Goal: Task Accomplishment & Management: Use online tool/utility

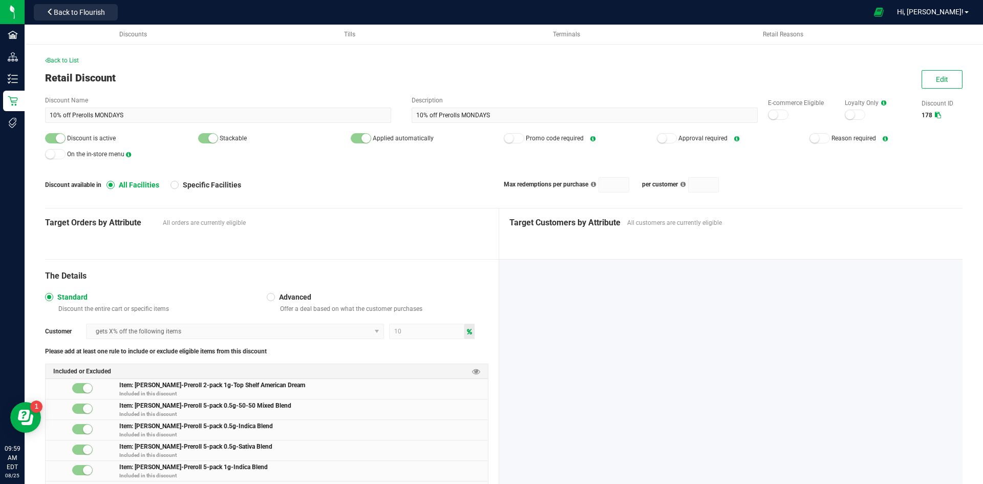
scroll to position [1280, 0]
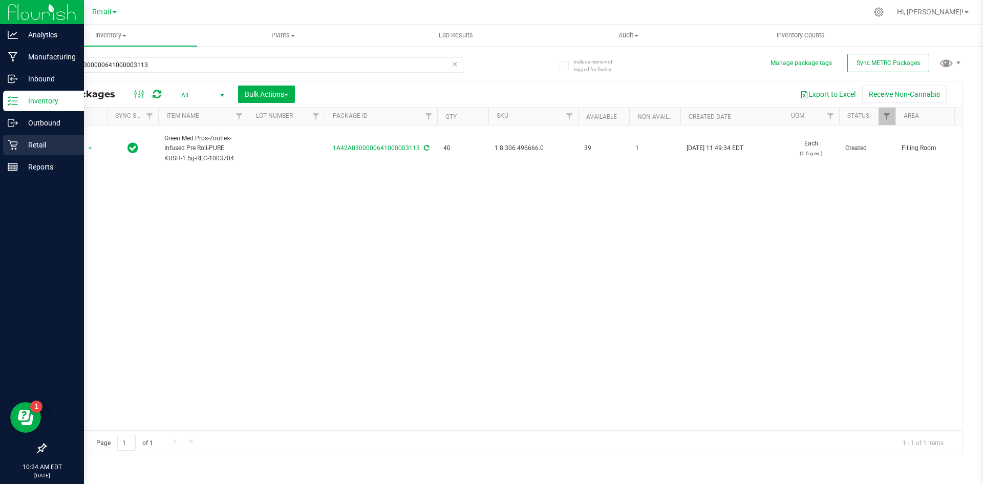
click at [41, 146] on p "Retail" at bounding box center [48, 145] width 61 height 12
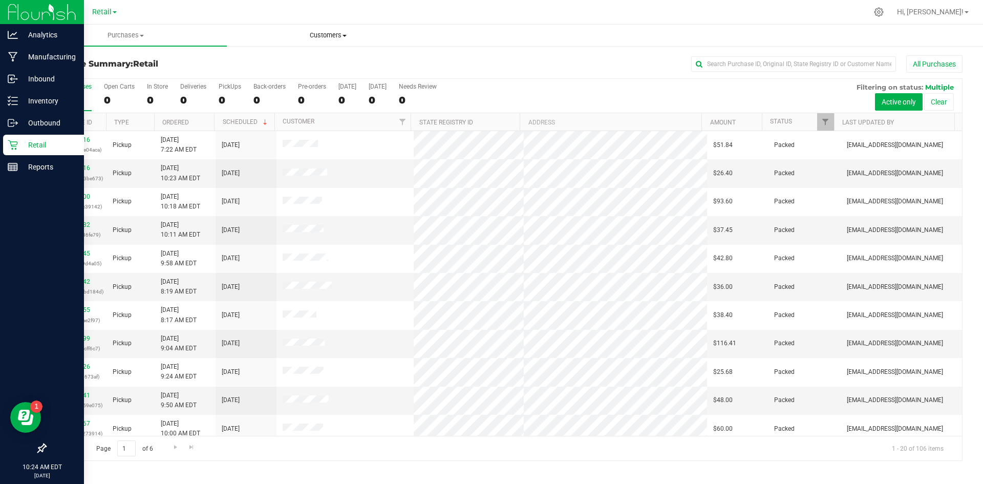
click at [325, 36] on span "Customers" at bounding box center [327, 35] width 201 height 9
click at [312, 60] on li "All customers" at bounding box center [328, 62] width 202 height 12
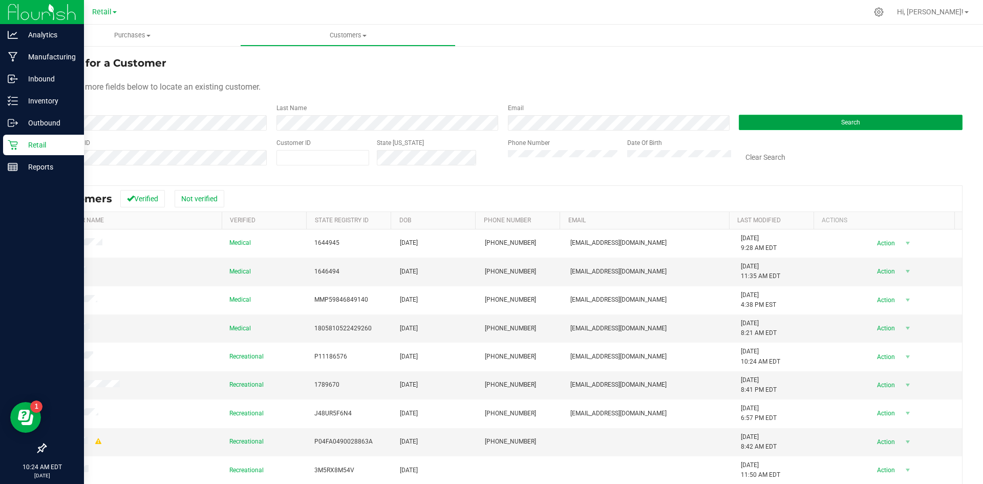
click at [763, 121] on button "Search" at bounding box center [851, 122] width 224 height 15
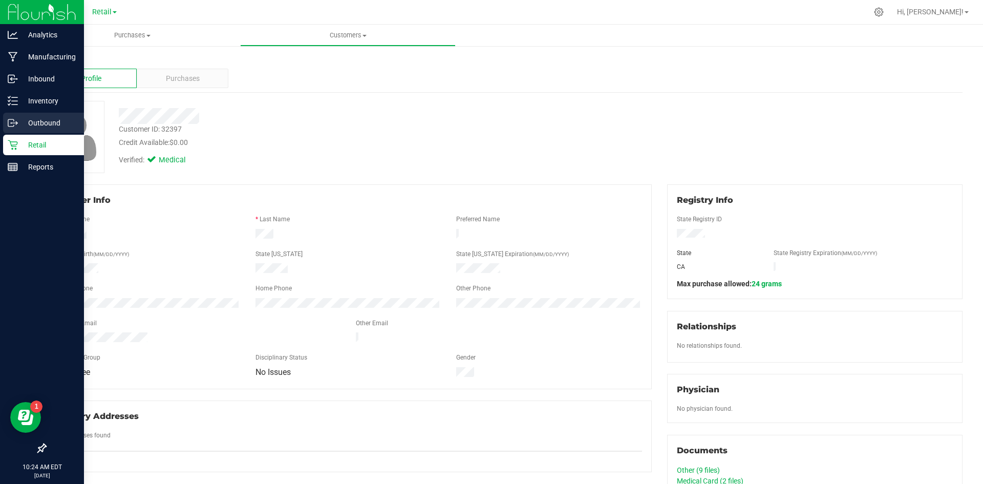
click at [43, 127] on p "Outbound" at bounding box center [48, 123] width 61 height 12
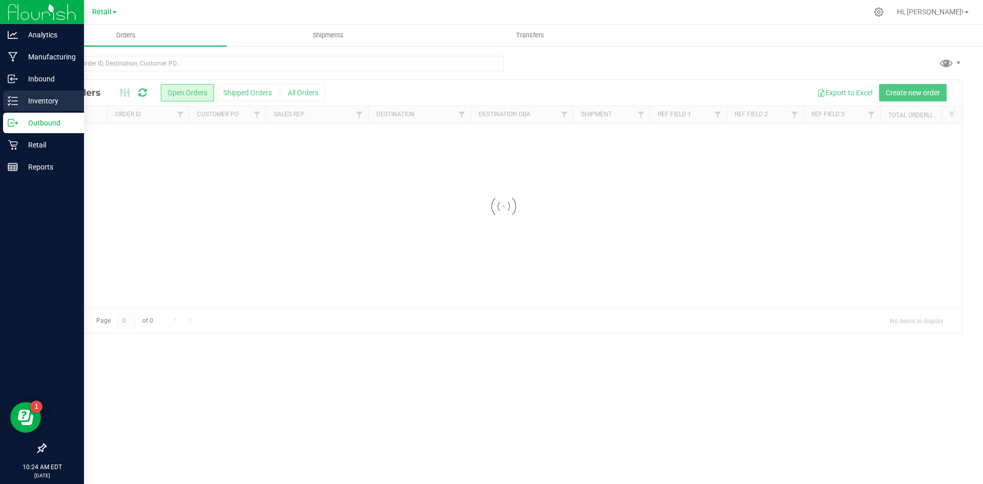
click at [53, 102] on p "Inventory" at bounding box center [48, 101] width 61 height 12
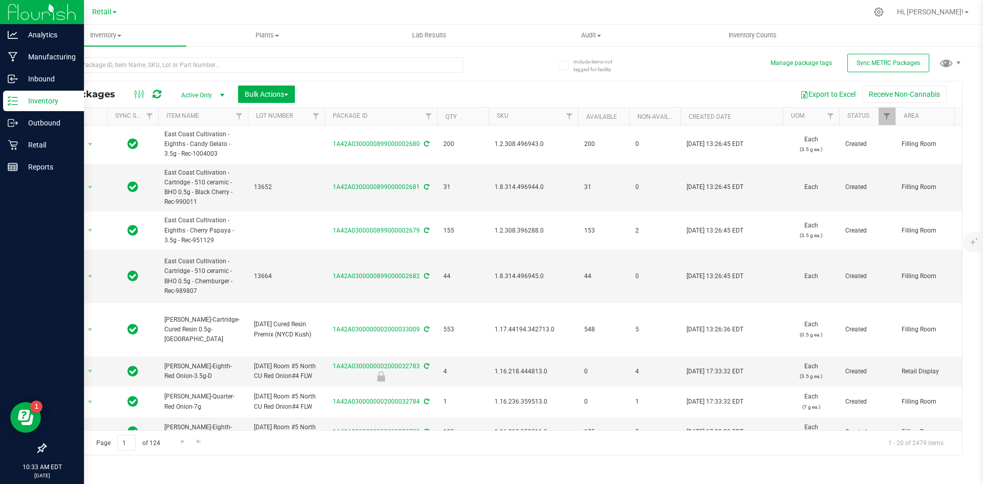
click at [53, 102] on p "Inventory" at bounding box center [48, 101] width 61 height 12
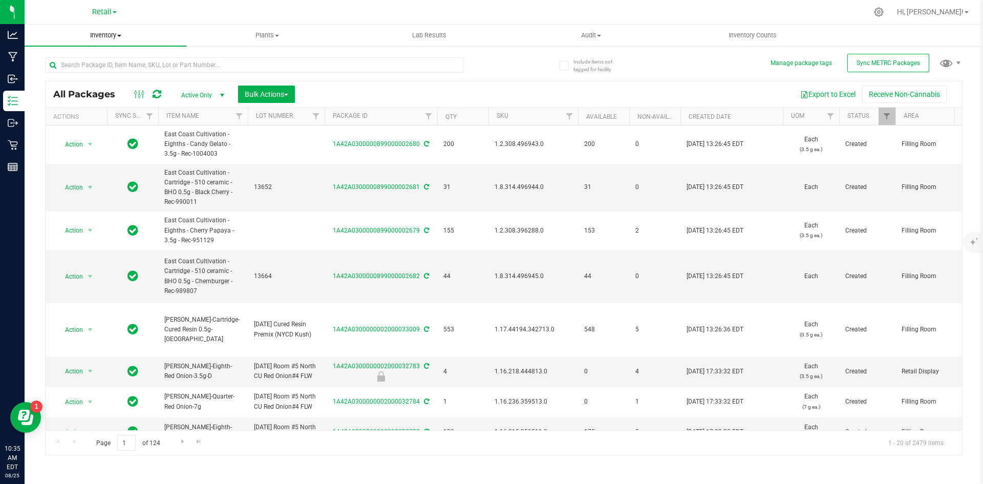
click at [116, 32] on span "Inventory" at bounding box center [106, 35] width 162 height 9
click at [116, 36] on span "Inventory" at bounding box center [106, 35] width 162 height 9
click at [70, 76] on span "All inventory" at bounding box center [59, 74] width 69 height 9
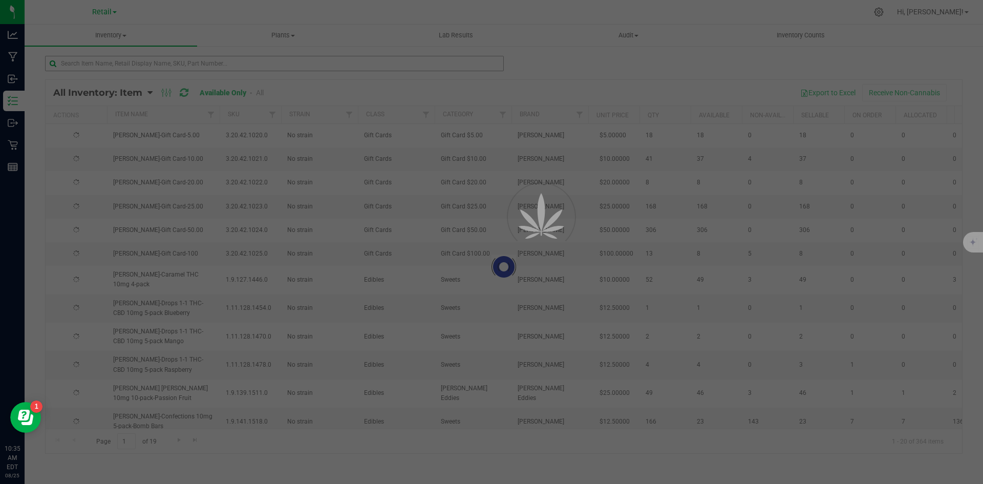
click at [246, 65] on div at bounding box center [491, 242] width 983 height 484
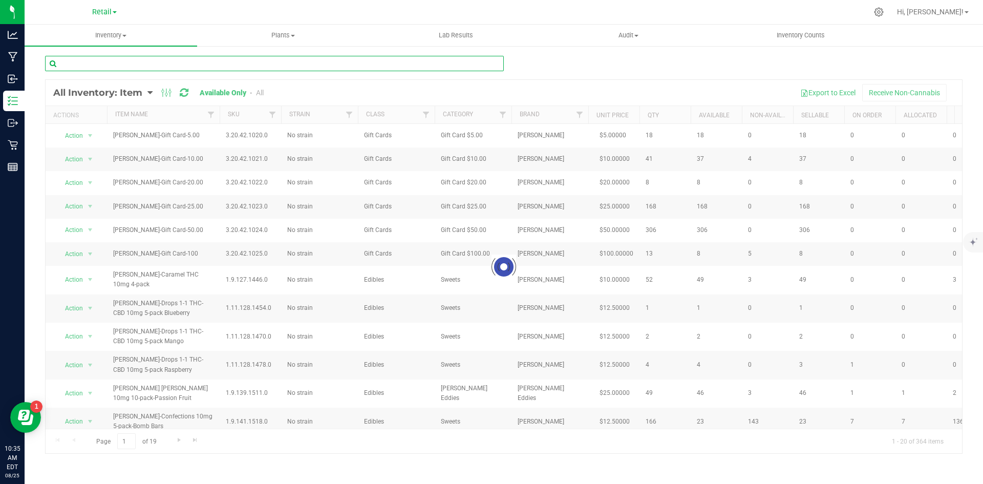
click at [246, 65] on input "text" at bounding box center [274, 63] width 459 height 15
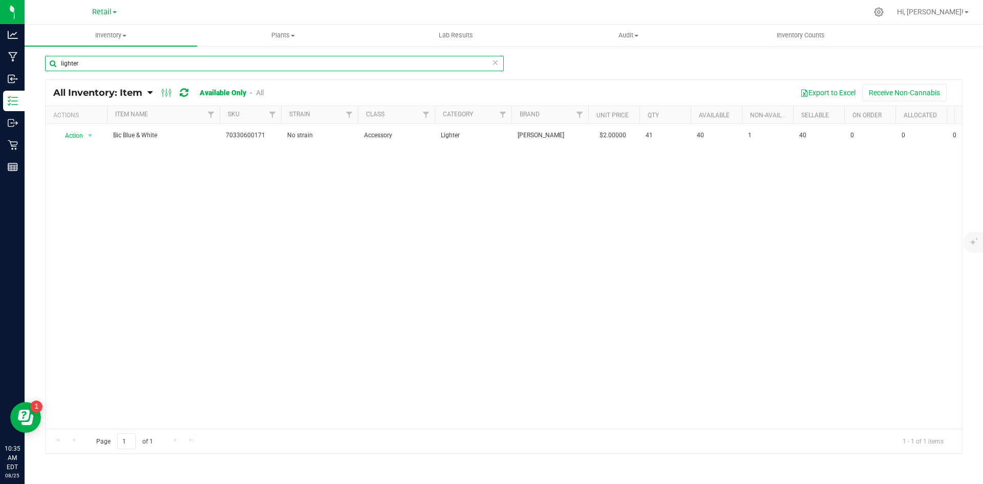
drag, startPoint x: 146, startPoint y: 66, endPoint x: 45, endPoint y: 62, distance: 101.5
click at [45, 62] on div "lighter All Inventory: Item Item Summary Item (default) Item by Strain Item by …" at bounding box center [504, 205] width 959 height 320
type input "[PERSON_NAME]"
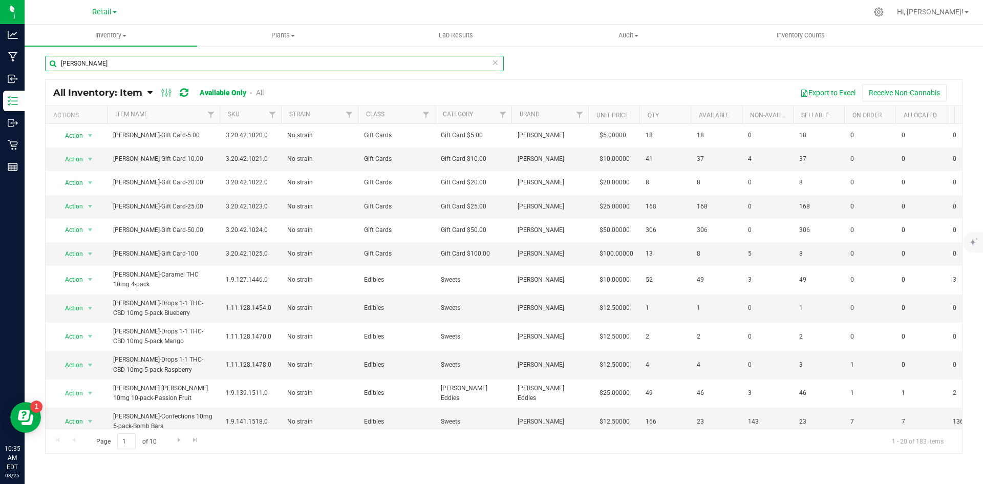
drag, startPoint x: 93, startPoint y: 64, endPoint x: -35, endPoint y: 65, distance: 128.0
click at [0, 65] on html "Analytics Manufacturing Inbound Inventory Outbound Retail Reports 10:35 AM EDT …" at bounding box center [491, 242] width 983 height 484
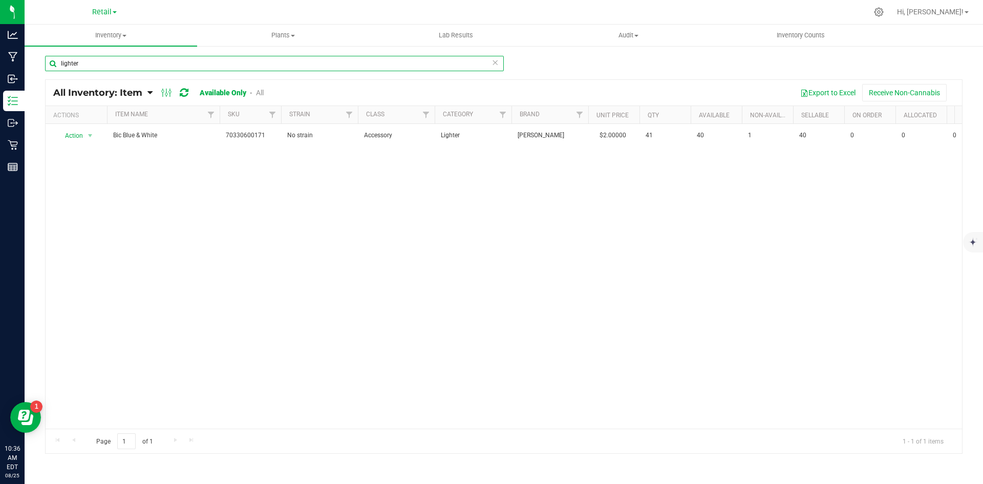
drag, startPoint x: 131, startPoint y: 65, endPoint x: 29, endPoint y: 61, distance: 102.5
click at [29, 61] on div "lighter All Inventory: Item Item Summary Item (default) Item by Strain Item by …" at bounding box center [504, 205] width 959 height 320
type input "b"
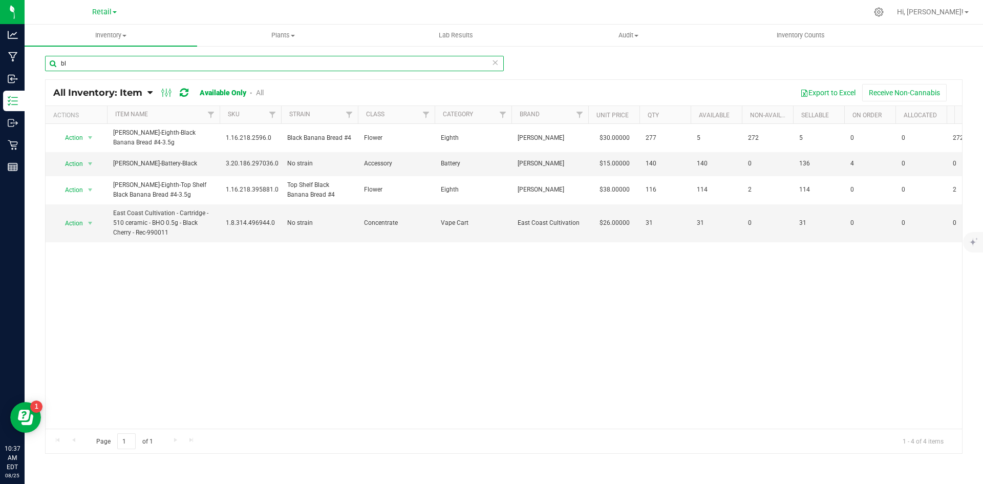
type input "b"
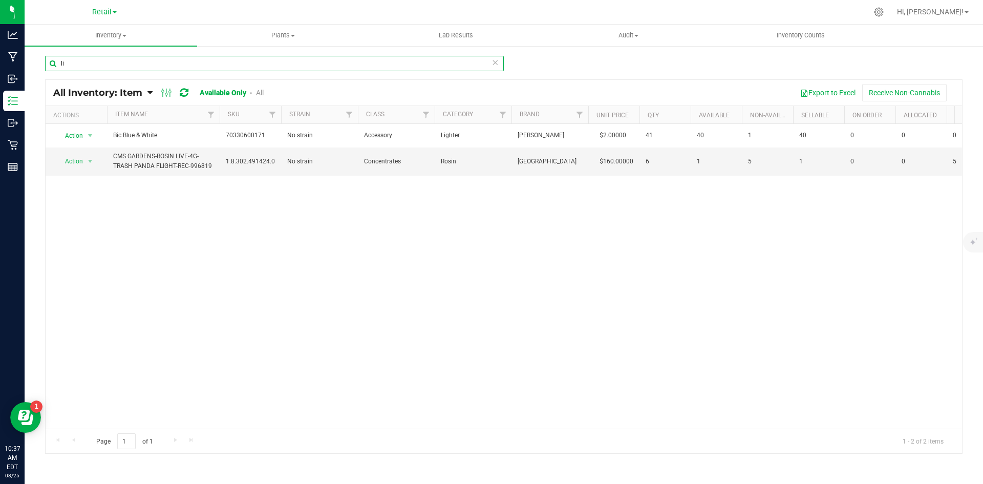
type input "l"
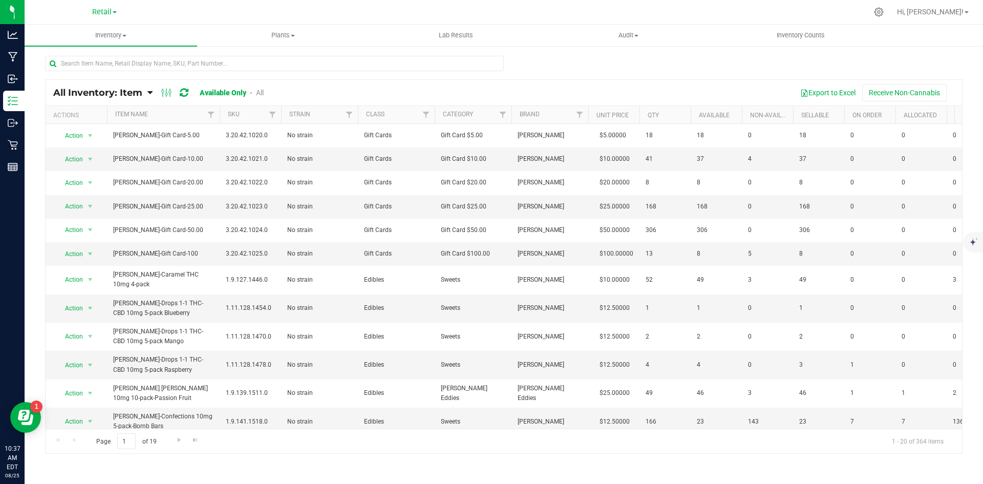
click at [258, 90] on link "All" at bounding box center [260, 93] width 8 height 8
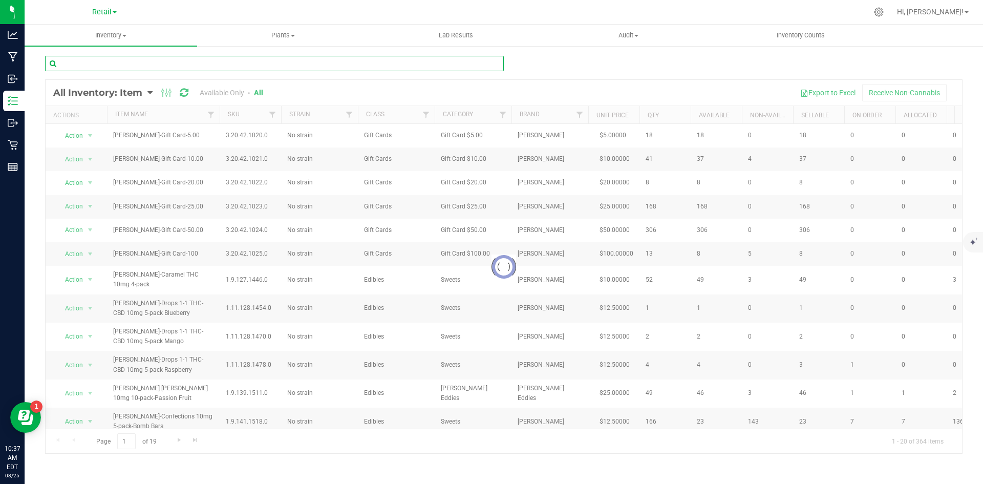
click at [269, 62] on input "text" at bounding box center [274, 63] width 459 height 15
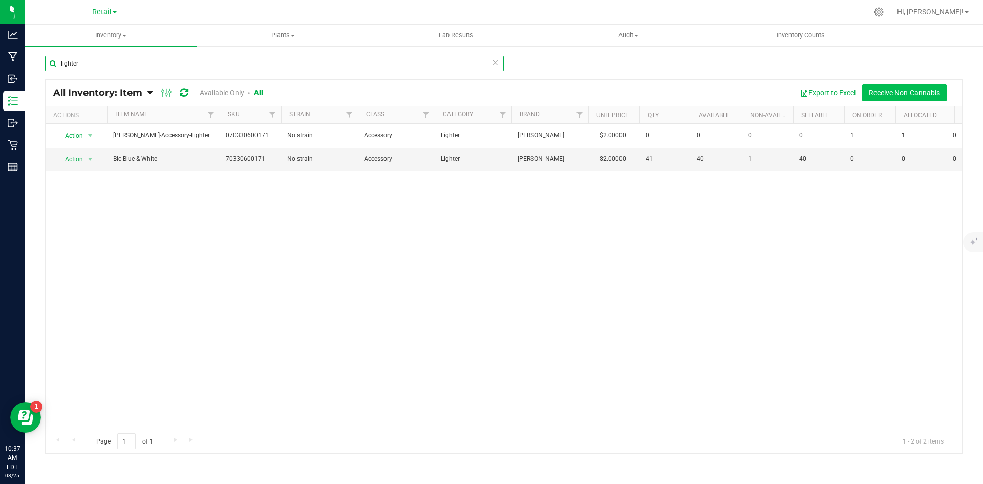
type input "lighter"
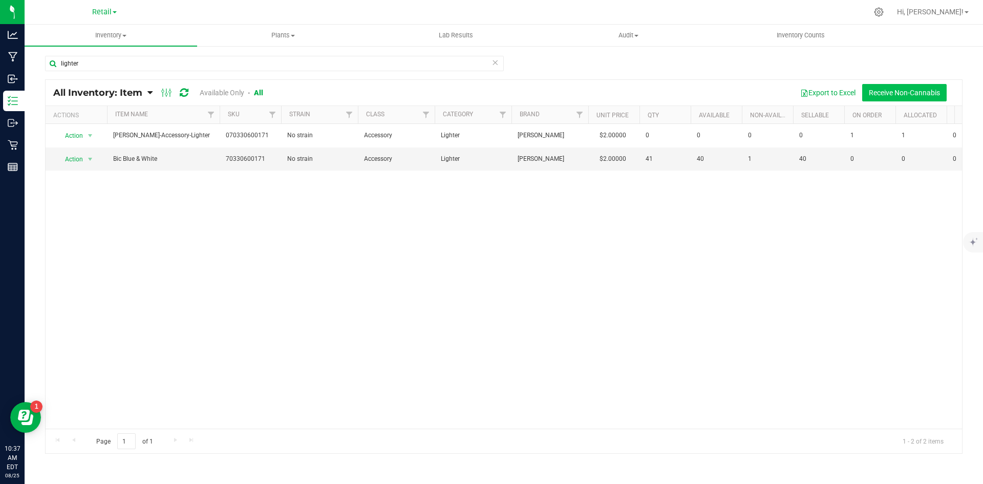
click at [916, 92] on button "Receive Non-Cannabis" at bounding box center [904, 92] width 85 height 17
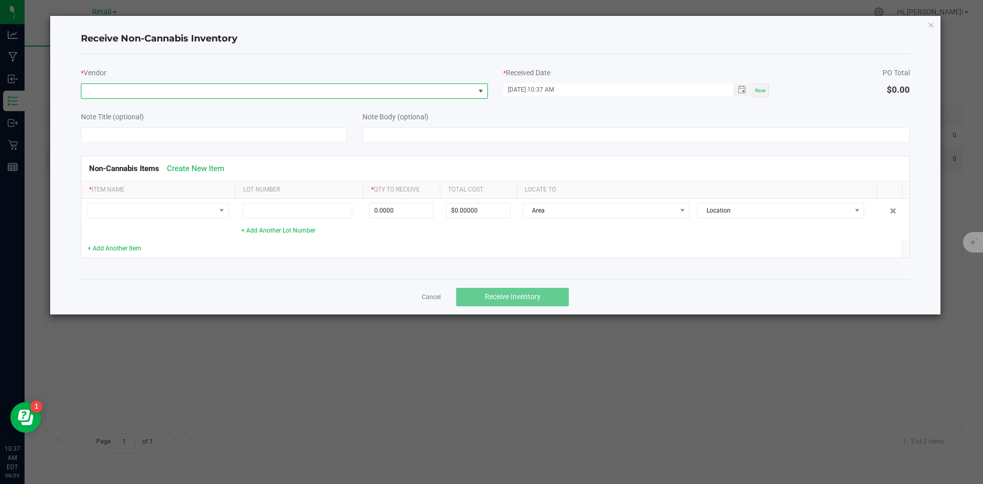
click at [271, 90] on span at bounding box center [277, 91] width 393 height 14
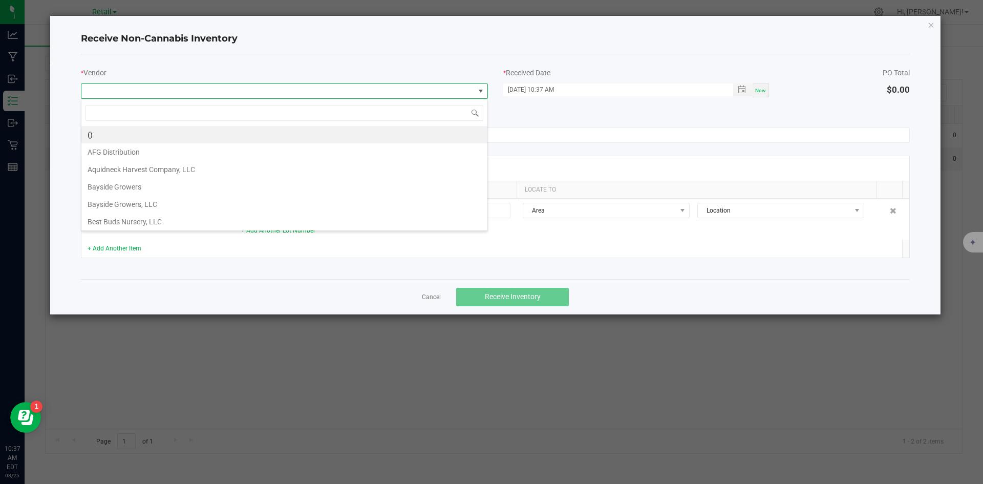
scroll to position [15, 407]
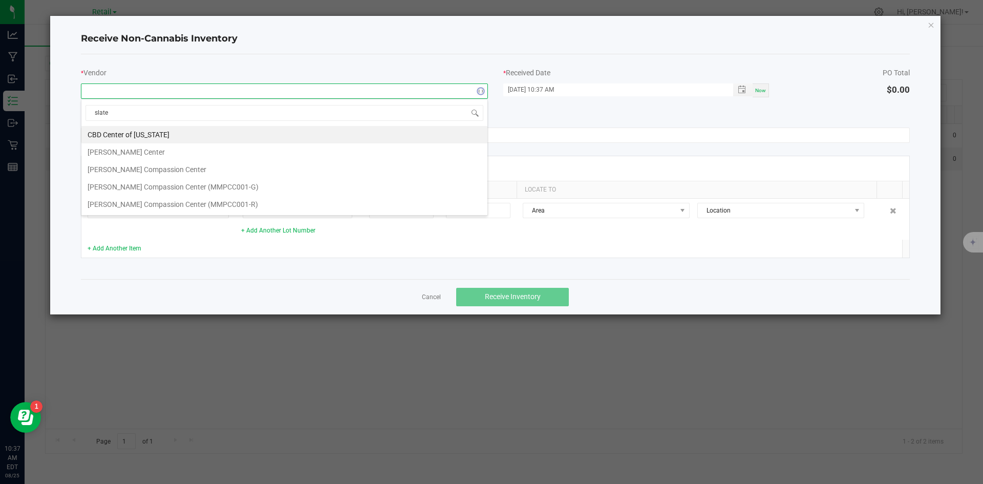
type input "[PERSON_NAME]"
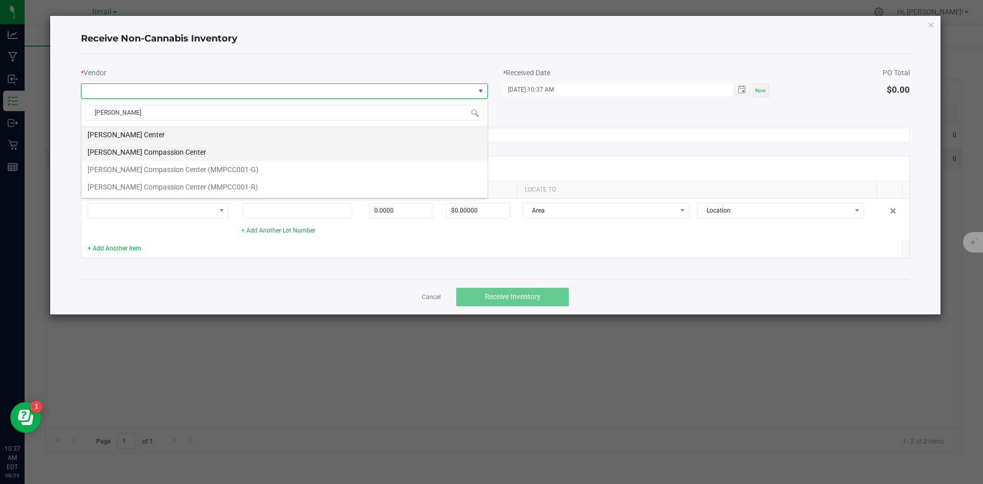
click at [219, 149] on li "[PERSON_NAME] Compassion Center" at bounding box center [284, 151] width 406 height 17
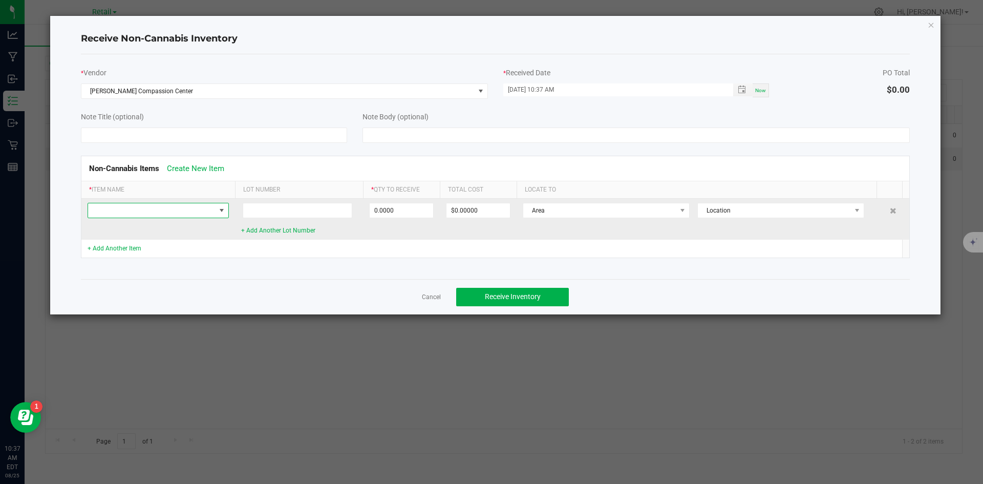
click at [131, 205] on span at bounding box center [152, 210] width 128 height 14
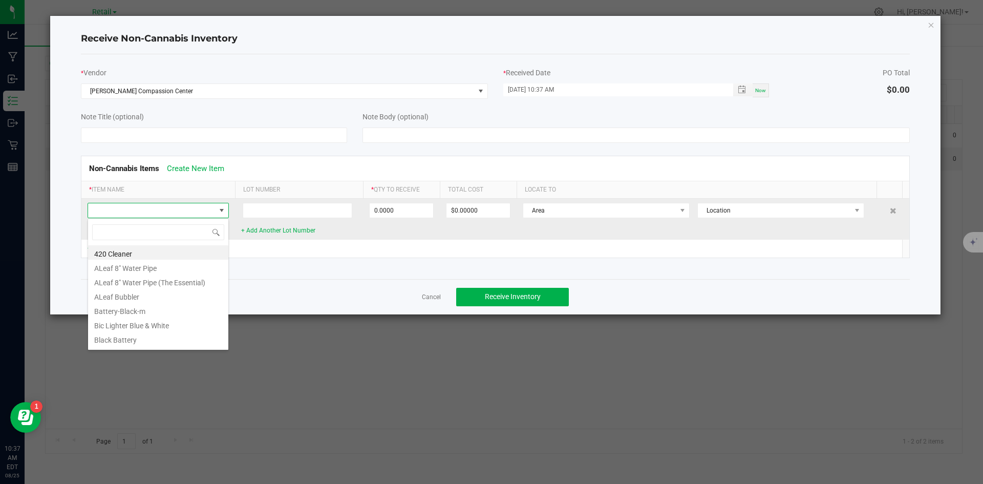
scroll to position [15, 141]
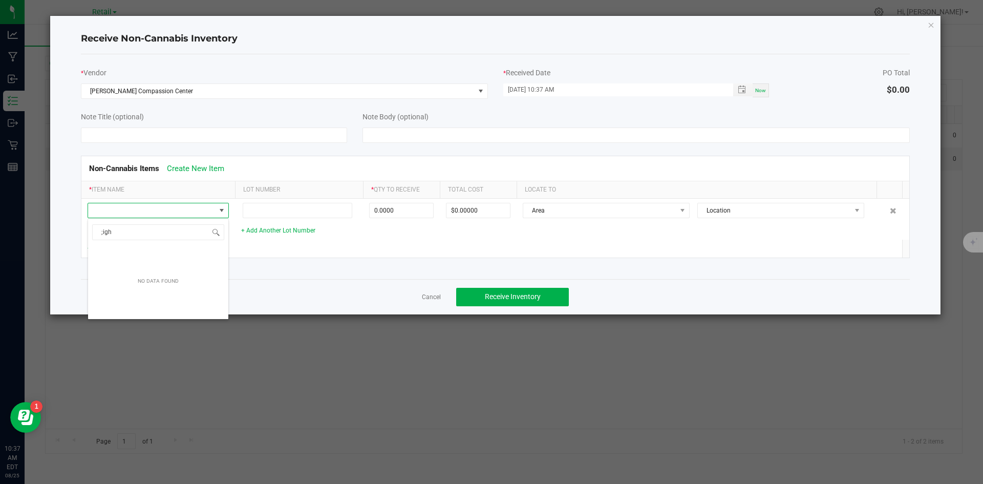
drag, startPoint x: 123, startPoint y: 232, endPoint x: 29, endPoint y: 230, distance: 94.2
click at [29, 230] on body "Analytics Manufacturing Inbound Inventory Outbound Retail Reports 10:37 AM EDT …" at bounding box center [491, 242] width 983 height 484
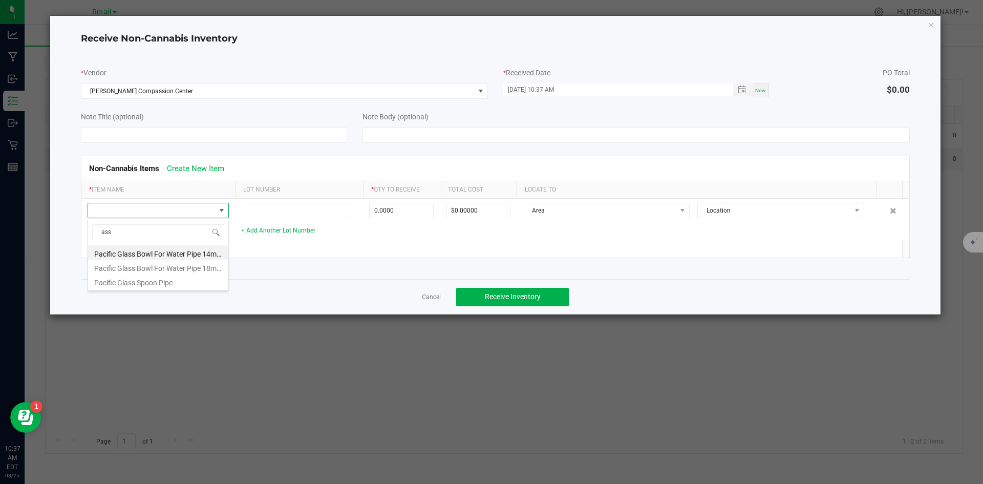
type input "assc"
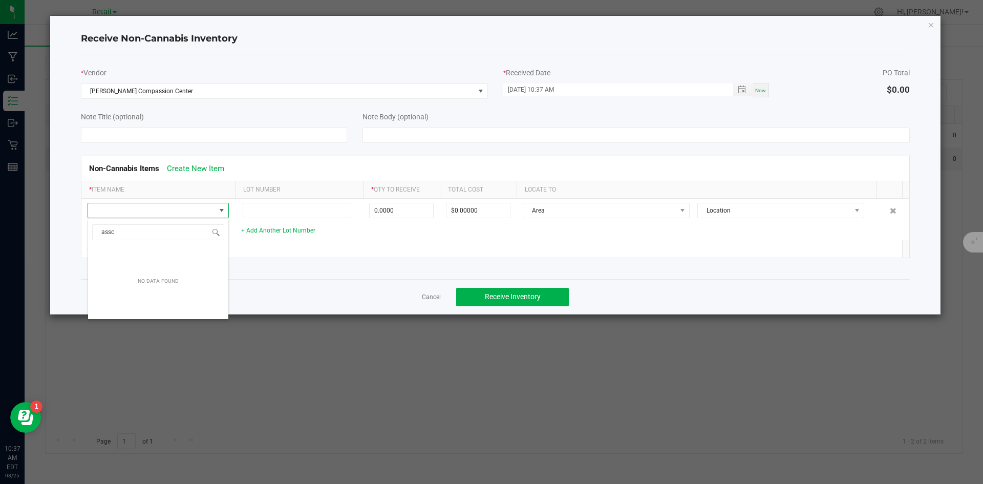
drag, startPoint x: 121, startPoint y: 235, endPoint x: 68, endPoint y: 220, distance: 55.3
click at [68, 220] on body "Analytics Manufacturing Inbound Inventory Outbound Retail Reports 10:37 AM EDT …" at bounding box center [491, 242] width 983 height 484
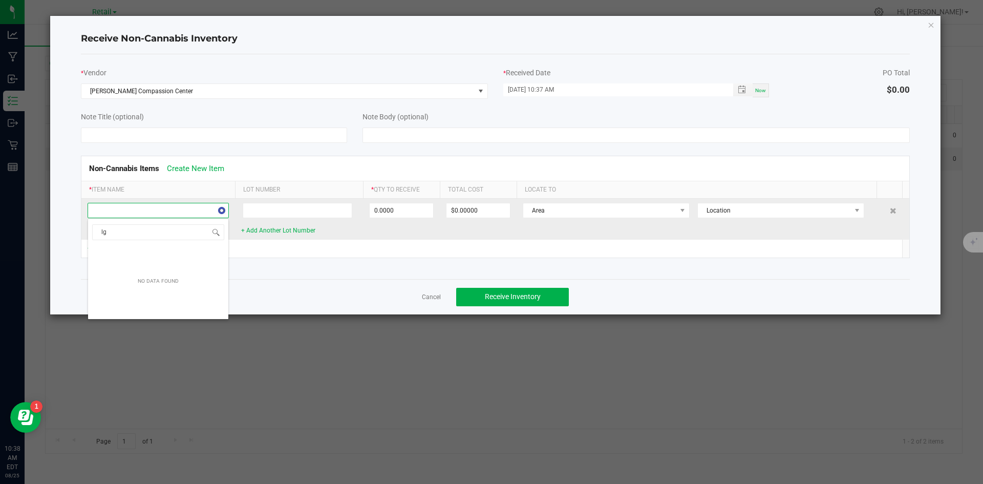
type input "l"
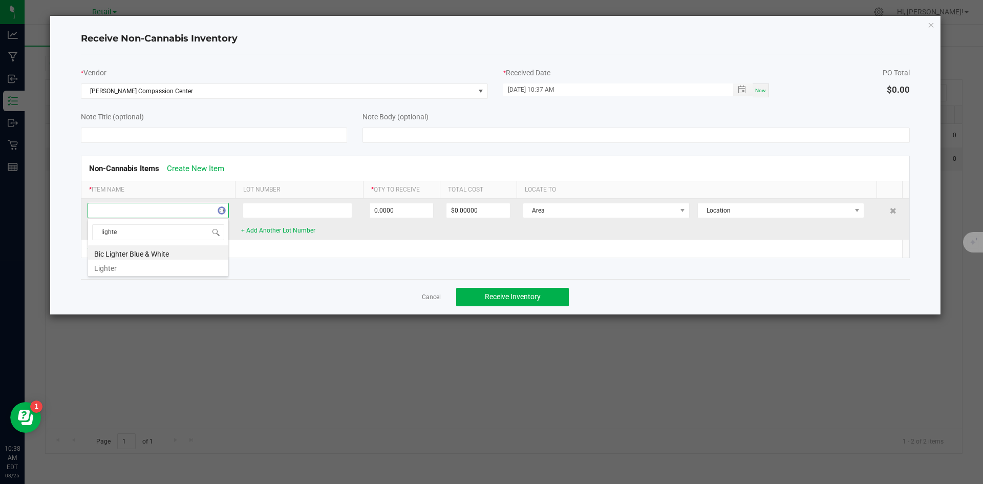
type input "lighter"
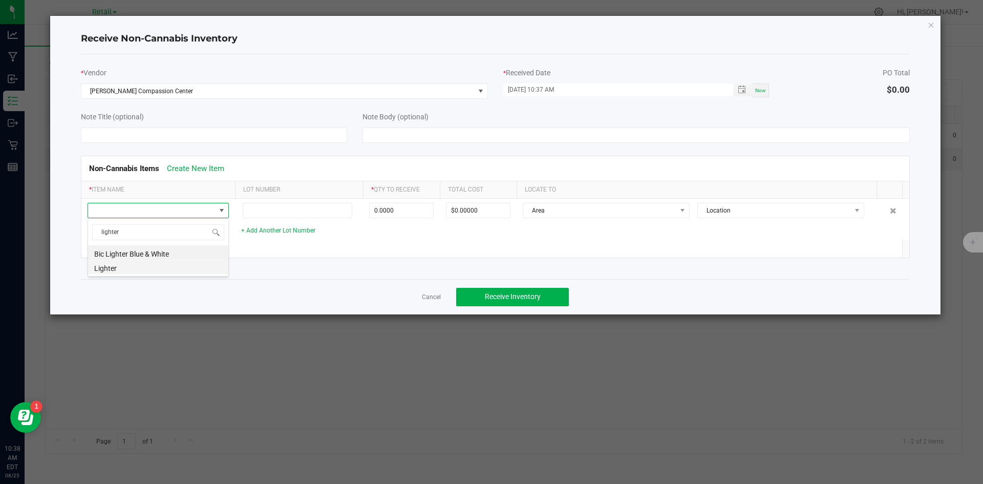
click at [181, 265] on li "Lighter" at bounding box center [158, 267] width 140 height 14
type input "0 ea"
drag, startPoint x: 803, startPoint y: 25, endPoint x: 793, endPoint y: 60, distance: 36.3
click at [793, 60] on div "Receive Non-Cannabis Inventory * Vendor [PERSON_NAME] Compassion Center * Recei…" at bounding box center [495, 165] width 891 height 299
drag, startPoint x: 694, startPoint y: 0, endPoint x: 600, endPoint y: 116, distance: 149.3
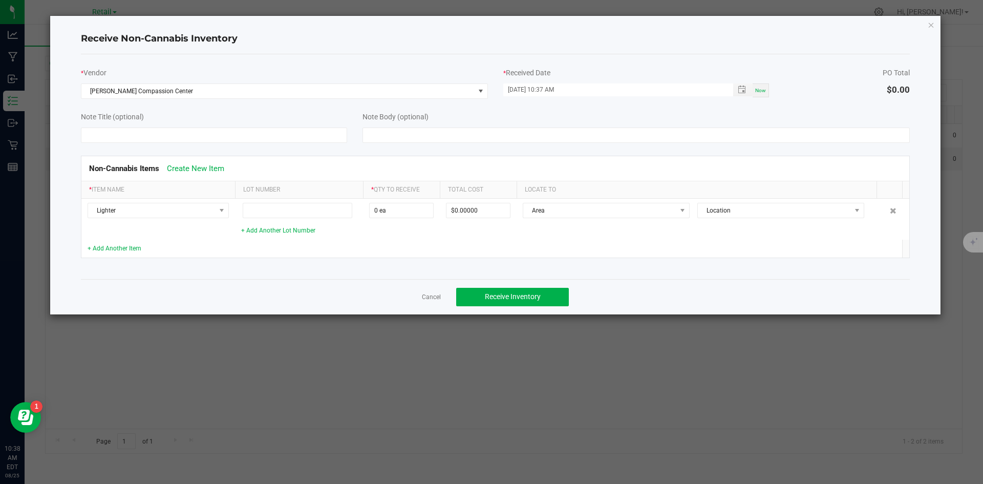
click at [600, 116] on div "Note Body (optional)" at bounding box center [637, 117] width 548 height 11
click at [929, 24] on icon "Close" at bounding box center [931, 24] width 7 height 12
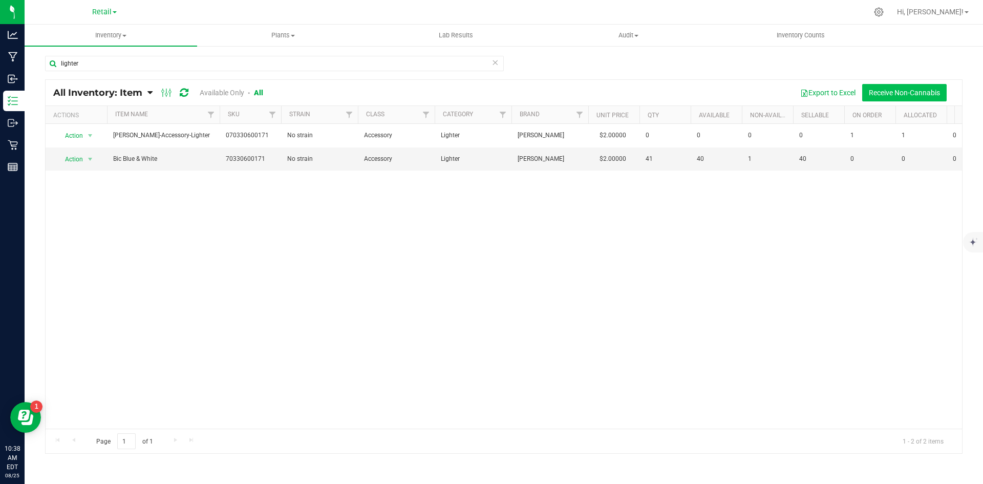
click at [877, 93] on button "Receive Non-Cannabis" at bounding box center [904, 92] width 85 height 17
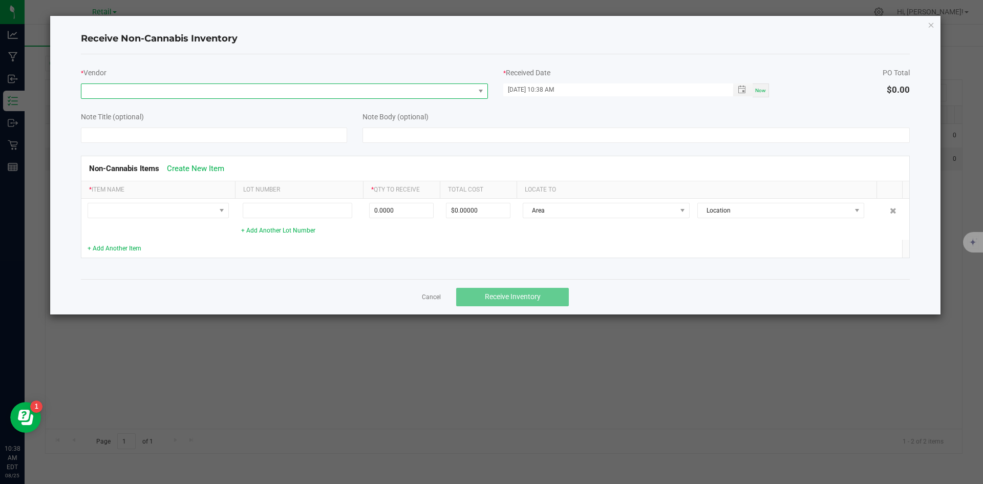
click at [139, 97] on span at bounding box center [277, 91] width 393 height 14
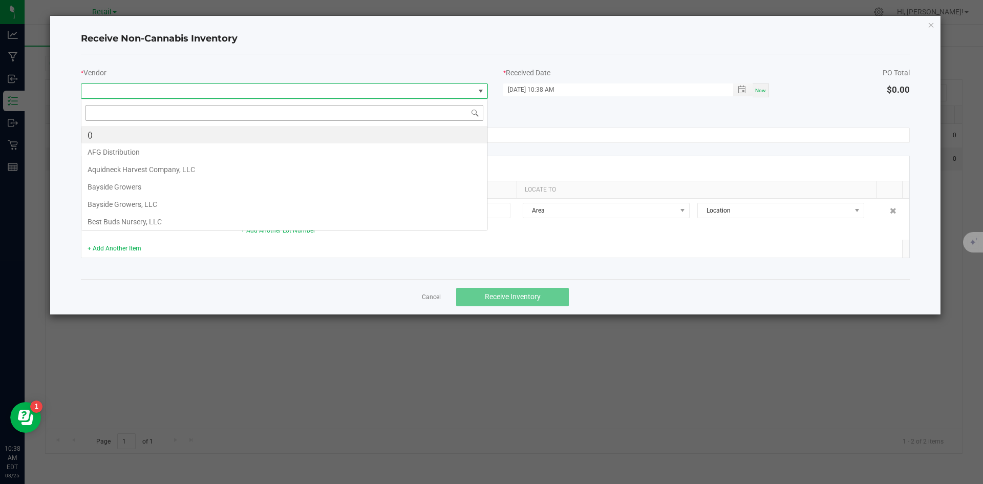
scroll to position [15, 407]
type input "[PERSON_NAME]"
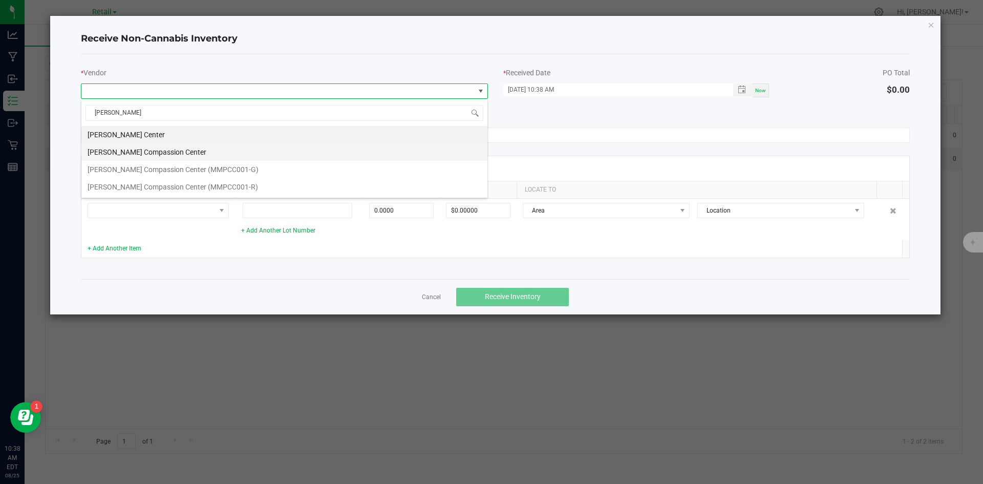
click at [147, 156] on li "[PERSON_NAME] Compassion Center" at bounding box center [284, 151] width 406 height 17
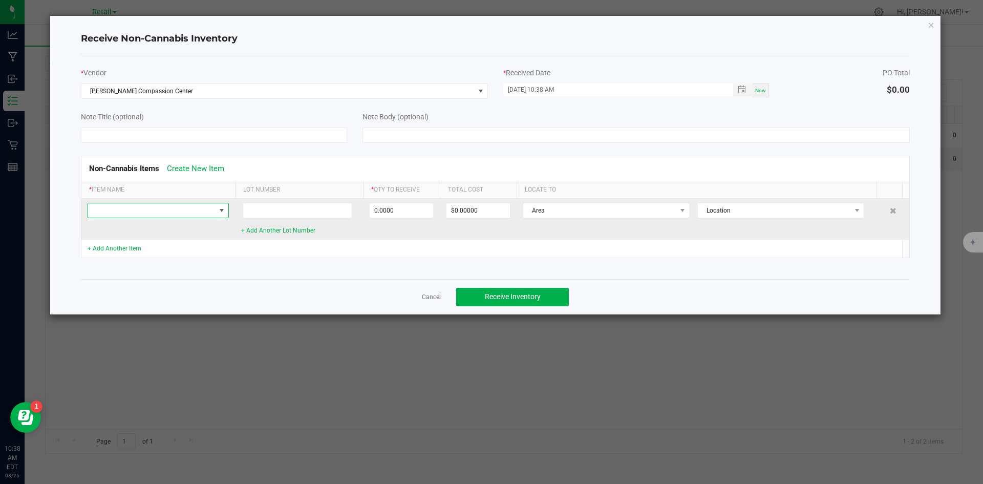
click at [163, 205] on span at bounding box center [152, 210] width 128 height 14
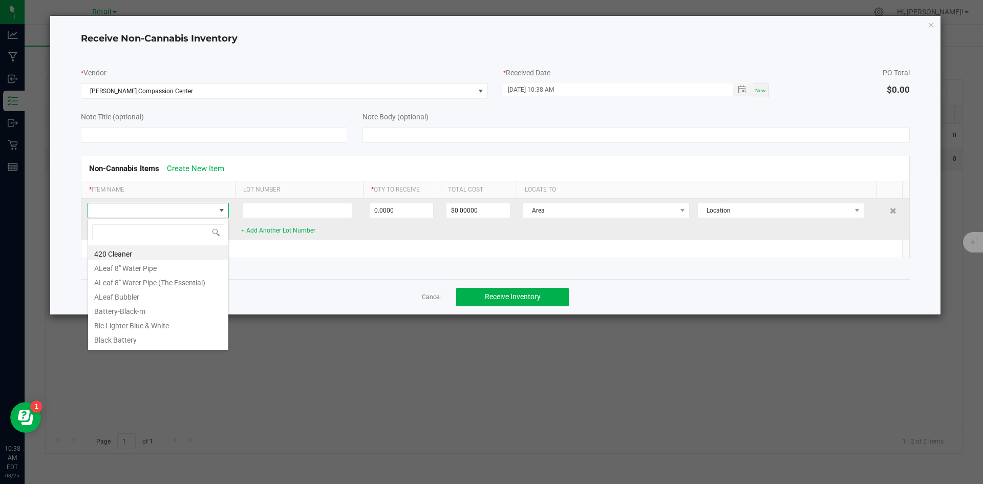
scroll to position [15, 141]
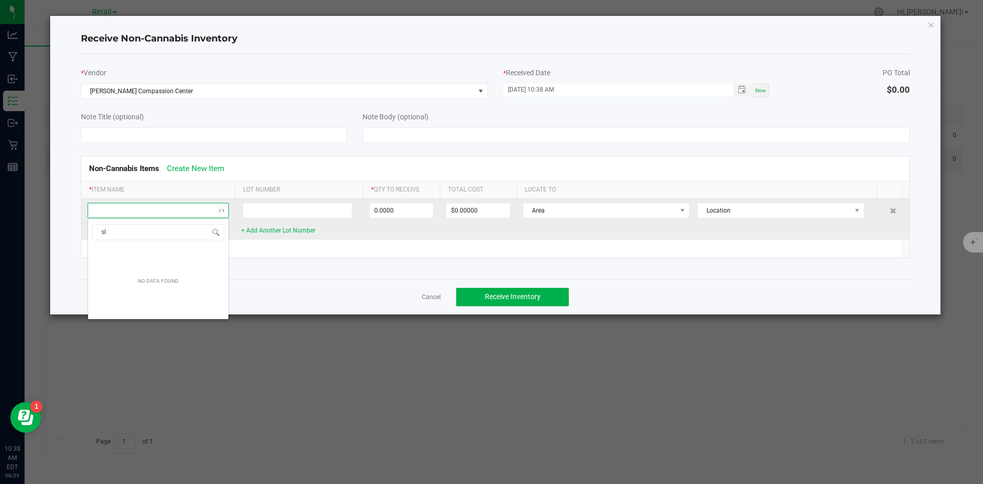
type input "s"
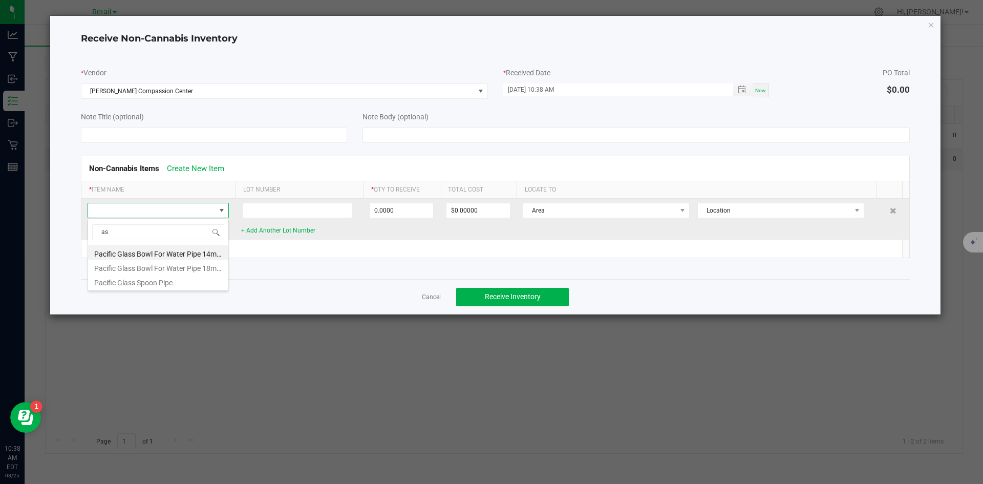
type input "a"
type input "light"
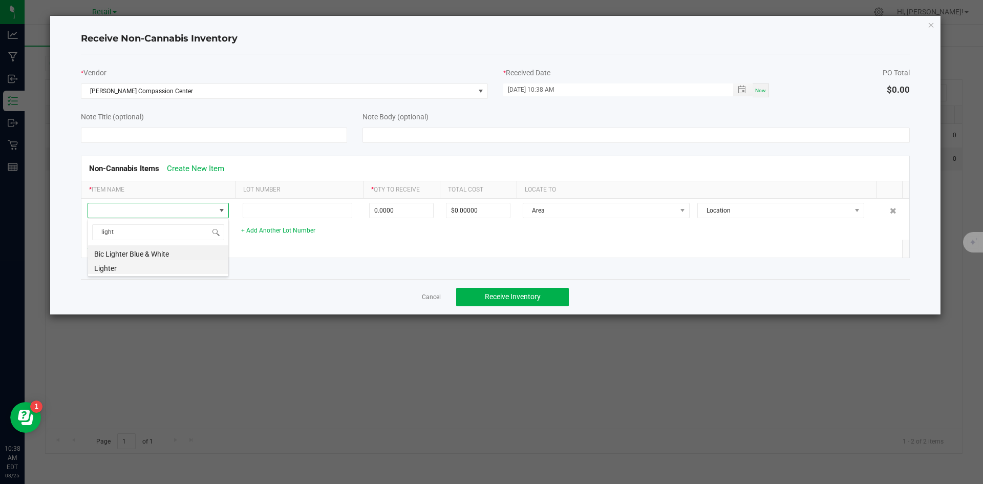
click at [127, 268] on li "Lighter" at bounding box center [158, 267] width 140 height 14
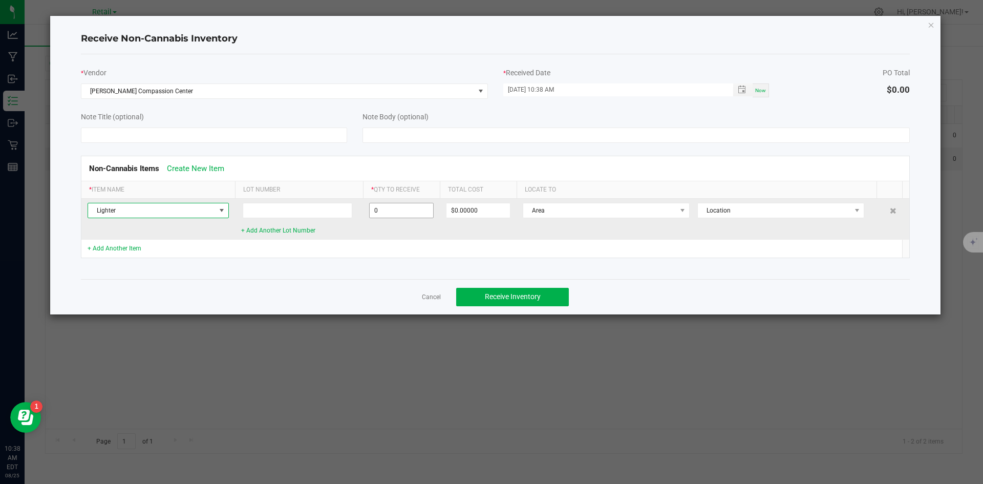
click at [385, 213] on input "0" at bounding box center [402, 210] width 64 height 14
type input "50 ea"
type input "$75.00000"
click at [572, 209] on span "Area" at bounding box center [599, 210] width 153 height 14
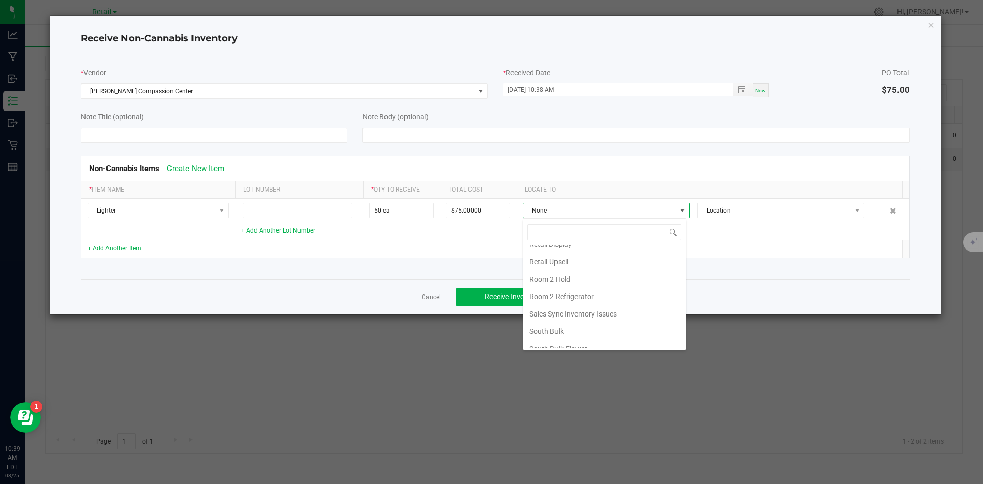
scroll to position [77, 0]
click at [578, 296] on li "Retail Display" at bounding box center [604, 298] width 162 height 17
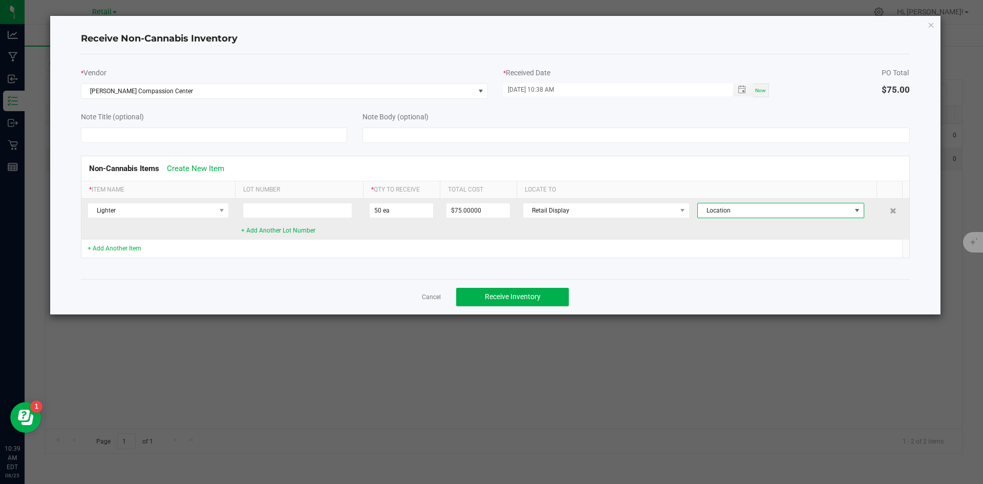
click at [707, 210] on span "Location" at bounding box center [774, 210] width 153 height 14
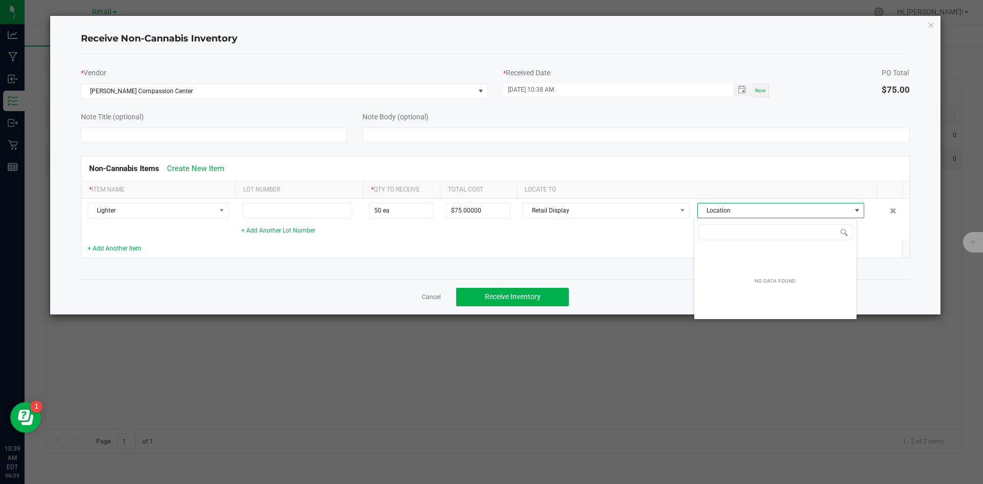
scroll to position [15, 163]
type input "retail"
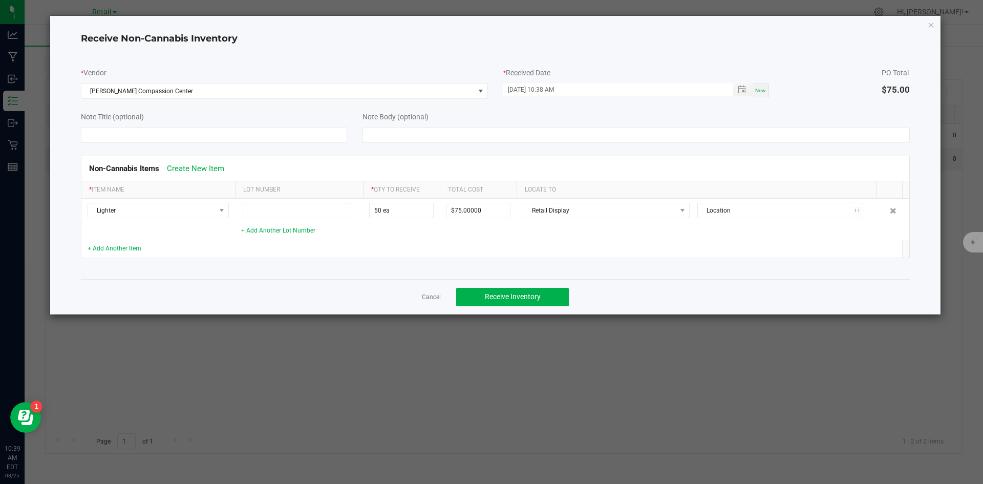
click at [657, 244] on td at bounding box center [697, 249] width 361 height 18
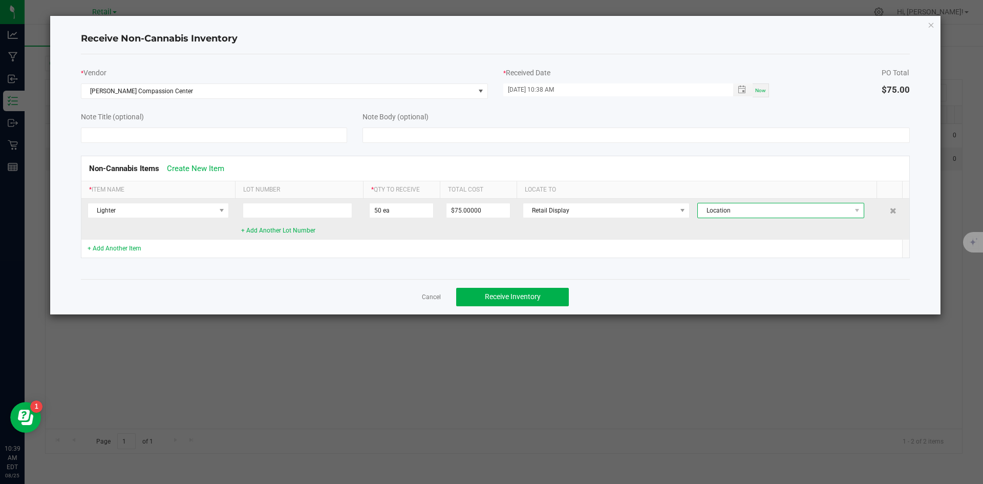
click at [730, 207] on span "Location" at bounding box center [774, 210] width 153 height 14
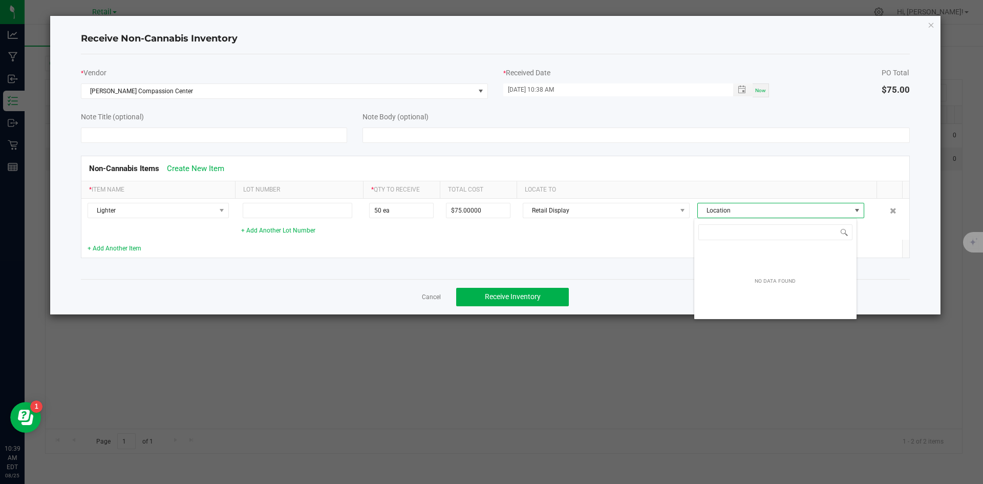
click at [420, 241] on td at bounding box center [401, 249] width 77 height 18
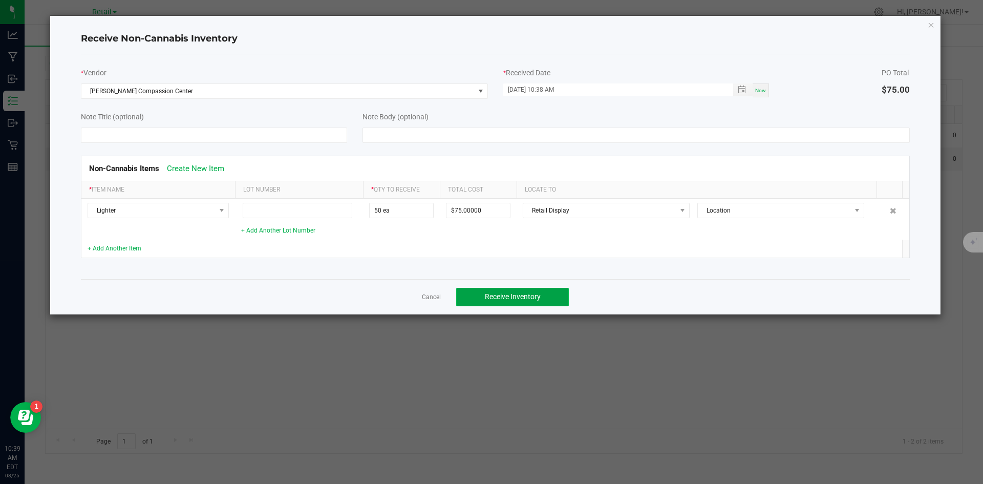
click at [516, 294] on span "Receive Inventory" at bounding box center [513, 296] width 56 height 8
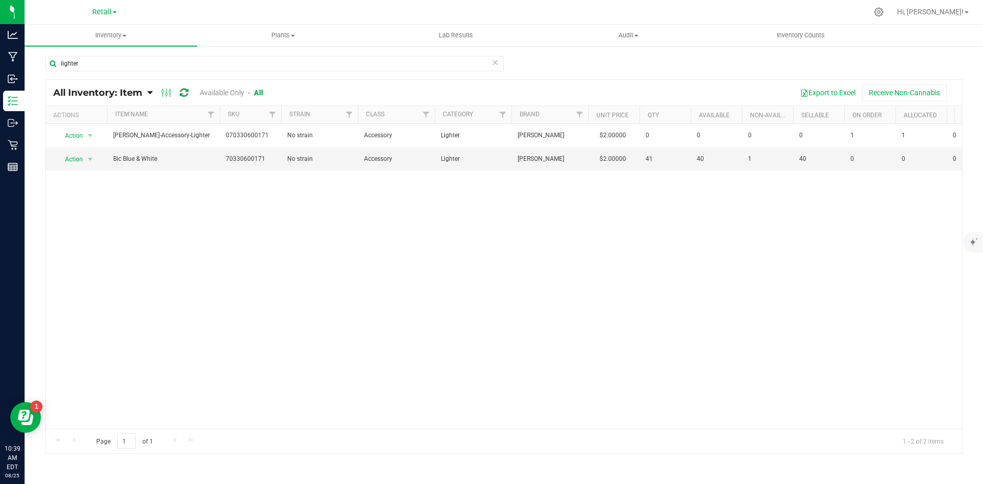
click at [185, 93] on icon at bounding box center [184, 93] width 9 height 10
